Goal: Task Accomplishment & Management: Complete application form

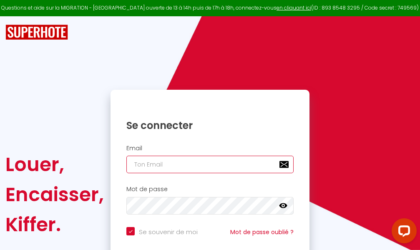
click at [184, 164] on input "email" at bounding box center [209, 164] width 167 height 18
type input "m"
checkbox input "true"
type input "ma"
checkbox input "true"
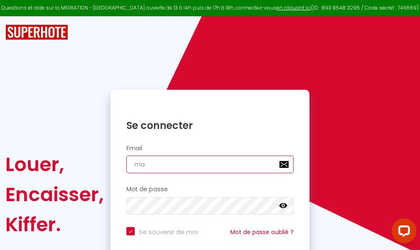
type input "mar"
checkbox input "true"
type input "marc"
checkbox input "true"
type input "marcd"
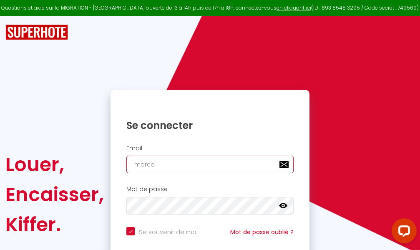
checkbox input "true"
type input "marcdp"
checkbox input "true"
type input "marcdpo"
checkbox input "true"
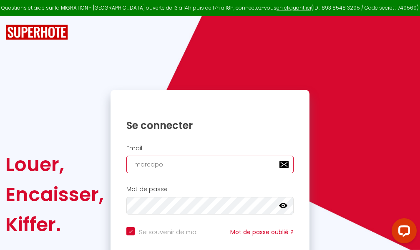
type input "marcdpoz"
checkbox input "true"
type input "marcdpoz."
checkbox input "true"
type input "marcdpoz.l"
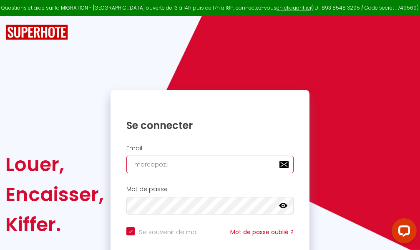
checkbox input "true"
type input "marcdpoz.lo"
checkbox input "true"
type input "marcdpoz.loc"
checkbox input "true"
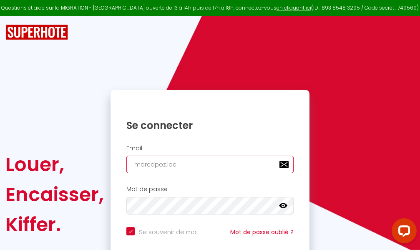
type input "marcdpoz.loca"
checkbox input "true"
type input "marcdpoz.locat"
checkbox input "true"
type input "marcdpoz.locati"
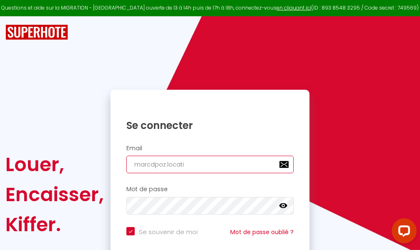
checkbox input "true"
type input "marcdpoz.locatio"
checkbox input "true"
type input "marcdpoz.location"
checkbox input "true"
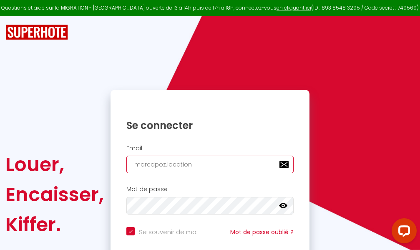
type input "marcdpoz.location@"
checkbox input "true"
type input "marcdpoz.location@g"
checkbox input "true"
type input "marcdpoz.location@gm"
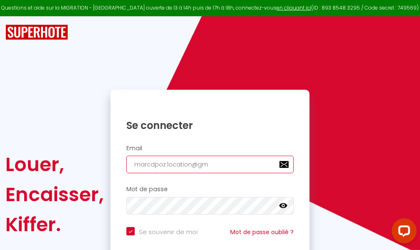
checkbox input "true"
type input "marcdpoz.location@gma"
checkbox input "true"
type input "marcdpoz.location@gmai"
checkbox input "true"
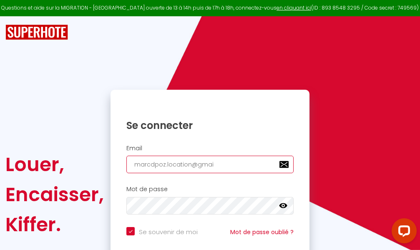
type input "[EMAIL_ADDRESS]"
checkbox input "true"
type input "[EMAIL_ADDRESS]."
checkbox input "true"
type input "marcdpoz.location@gmail.c"
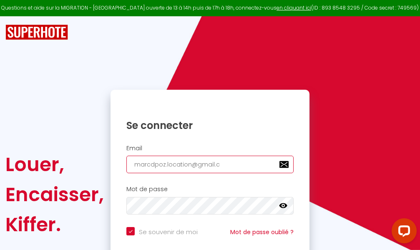
checkbox input "true"
type input "[EMAIL_ADDRESS][DOMAIN_NAME]"
checkbox input "true"
type input "[EMAIL_ADDRESS][DOMAIN_NAME]"
checkbox input "true"
